Goal: Task Accomplishment & Management: Use online tool/utility

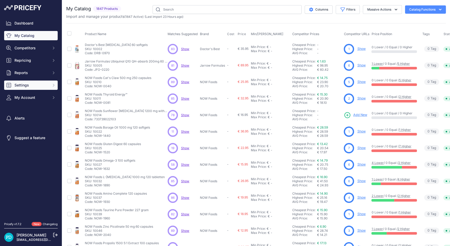
click at [29, 84] on span "Settings" at bounding box center [31, 85] width 34 height 5
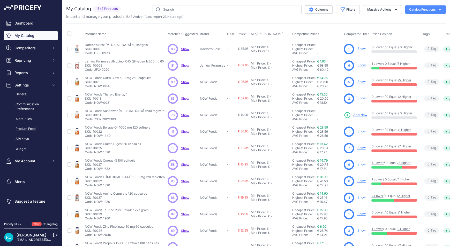
click at [25, 130] on link "Product Feed" at bounding box center [31, 129] width 54 height 9
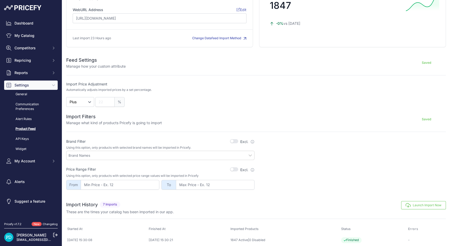
scroll to position [113, 0]
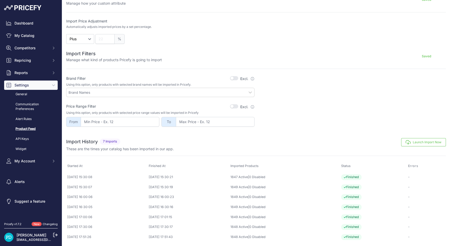
click at [414, 142] on button "Launch Import Now" at bounding box center [423, 142] width 45 height 8
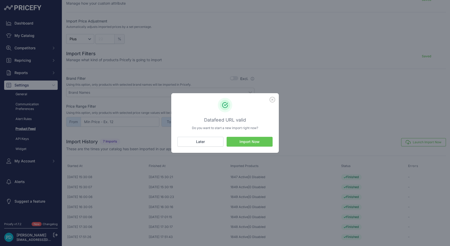
click at [251, 144] on button "Import Now" at bounding box center [250, 142] width 46 height 10
